Goal: Task Accomplishment & Management: Complete application form

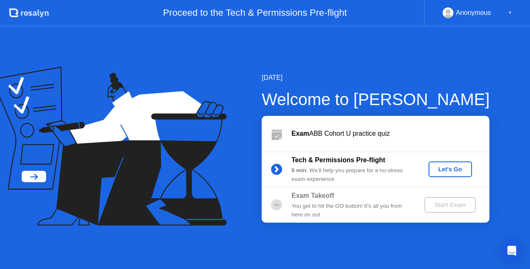
click at [375, 135] on div "Exam ABB Cohort U practice quiz" at bounding box center [390, 134] width 198 height 10
click at [362, 150] on div "Exam ABB Cohort U practice quiz" at bounding box center [376, 134] width 228 height 36
click at [450, 171] on div "Let's Go" at bounding box center [450, 169] width 37 height 7
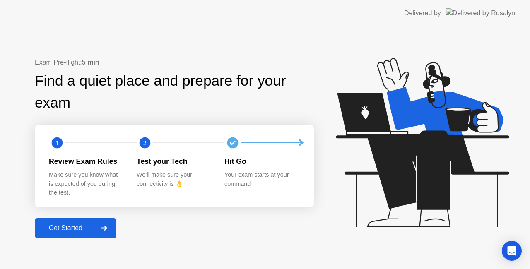
click at [76, 228] on div "Get Started" at bounding box center [65, 227] width 57 height 7
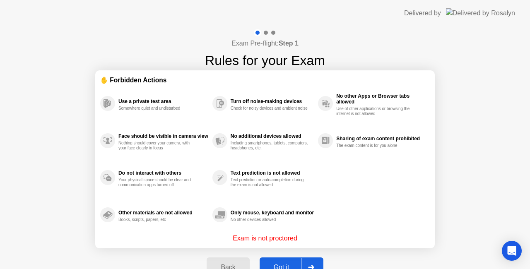
click at [291, 261] on button "Got it" at bounding box center [292, 267] width 64 height 20
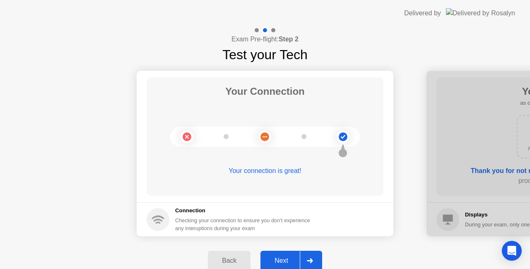
click at [309, 258] on div at bounding box center [310, 260] width 20 height 19
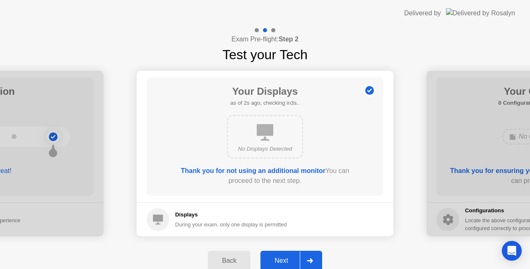
click at [309, 258] on div at bounding box center [310, 260] width 20 height 19
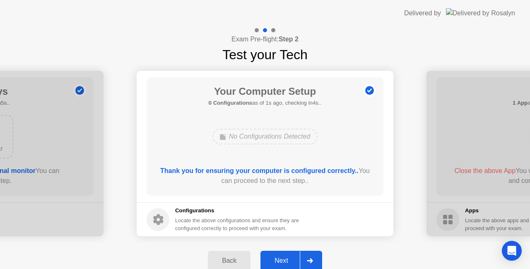
click at [309, 258] on div at bounding box center [310, 260] width 20 height 19
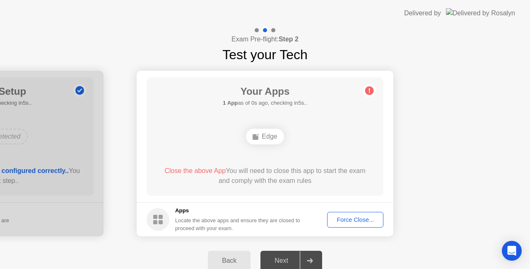
click at [309, 258] on div at bounding box center [310, 260] width 20 height 19
click at [286, 257] on div "Next" at bounding box center [281, 260] width 37 height 7
click at [311, 259] on icon at bounding box center [310, 260] width 6 height 5
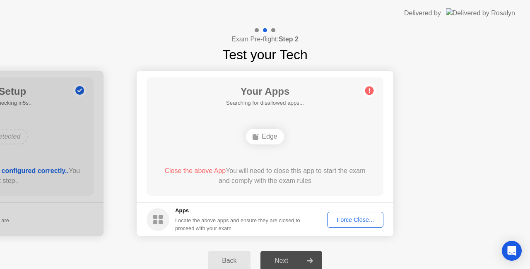
click at [353, 219] on div "Force Close..." at bounding box center [355, 219] width 50 height 7
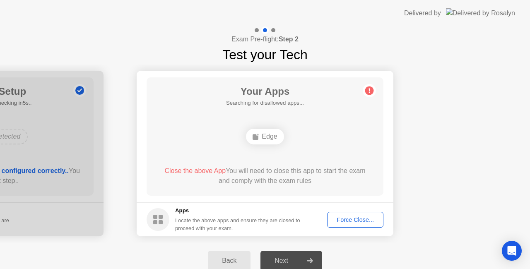
click at [289, 262] on div "Next" at bounding box center [281, 260] width 37 height 7
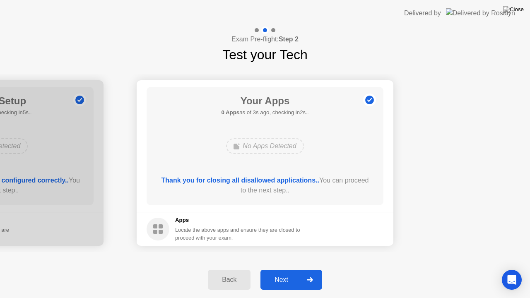
click at [287, 269] on button "Next" at bounding box center [291, 280] width 62 height 20
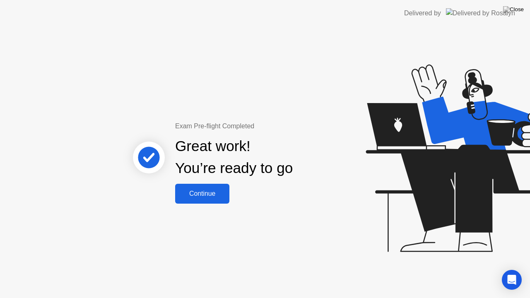
click at [221, 195] on div "Continue" at bounding box center [202, 193] width 49 height 7
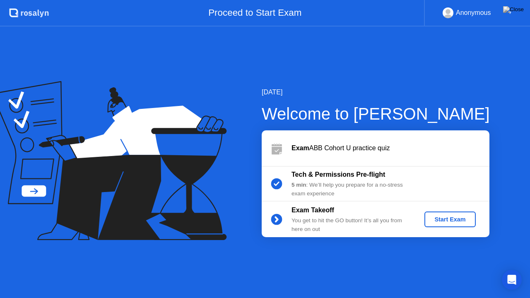
click at [449, 221] on div "Start Exam" at bounding box center [450, 219] width 44 height 7
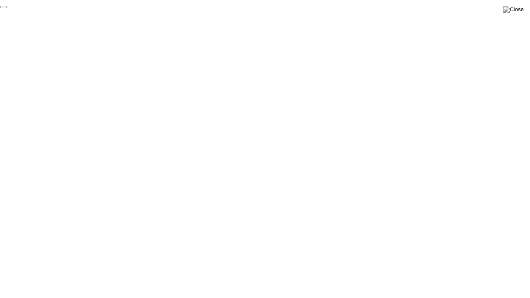
click div "End Proctoring Session"
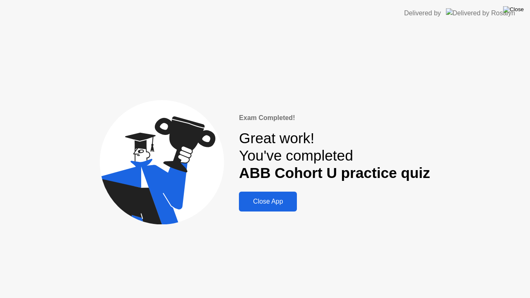
click at [521, 12] on img at bounding box center [513, 9] width 21 height 7
